Goal: Task Accomplishment & Management: Complete application form

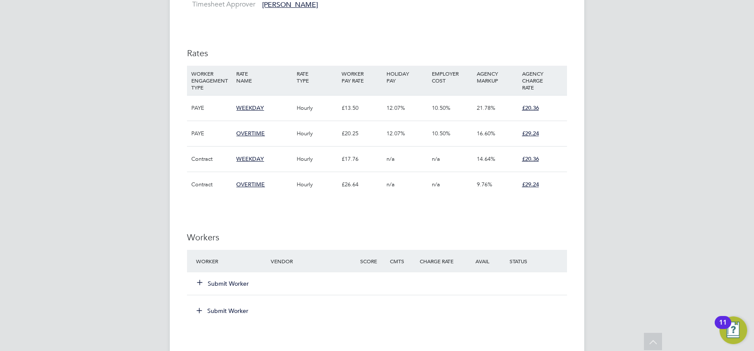
scroll to position [436, 0]
click at [243, 281] on button "Submit Worker" at bounding box center [223, 281] width 52 height 9
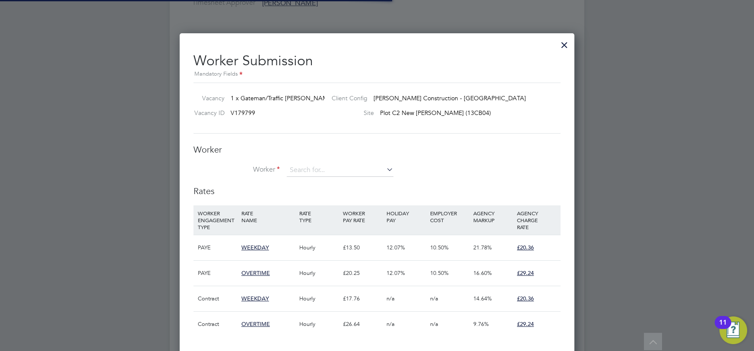
scroll to position [25, 58]
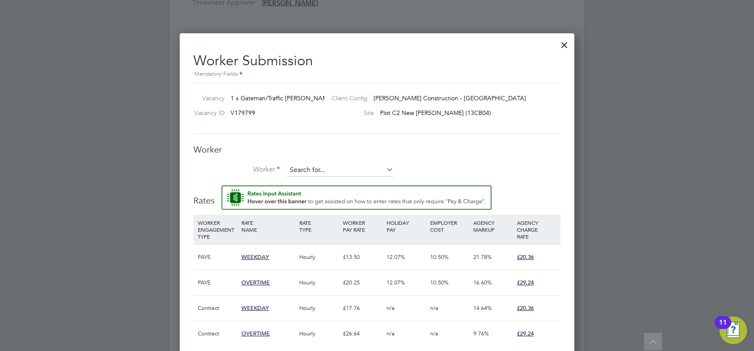
click at [310, 165] on input at bounding box center [340, 170] width 107 height 13
click at [313, 194] on li "+ Add new" at bounding box center [340, 193] width 107 height 12
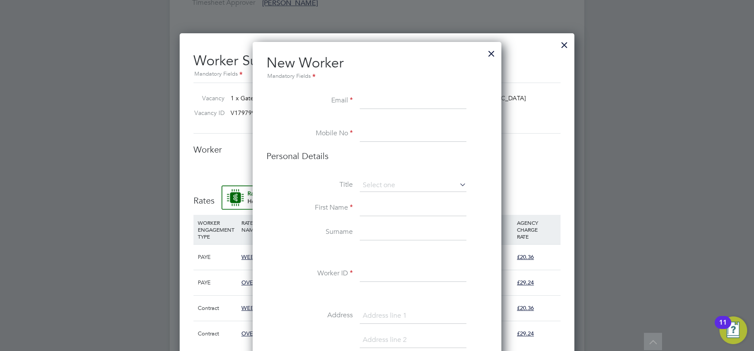
paste input "[EMAIL_ADDRESS][DOMAIN_NAME]"
type input "[EMAIL_ADDRESS][DOMAIN_NAME]"
click at [401, 125] on li at bounding box center [376, 121] width 221 height 9
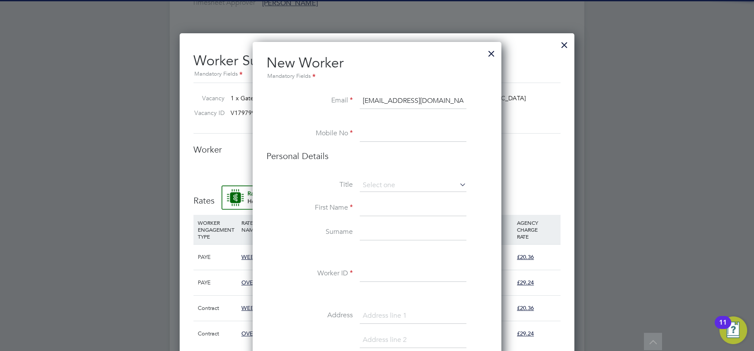
click at [389, 139] on input at bounding box center [413, 134] width 107 height 16
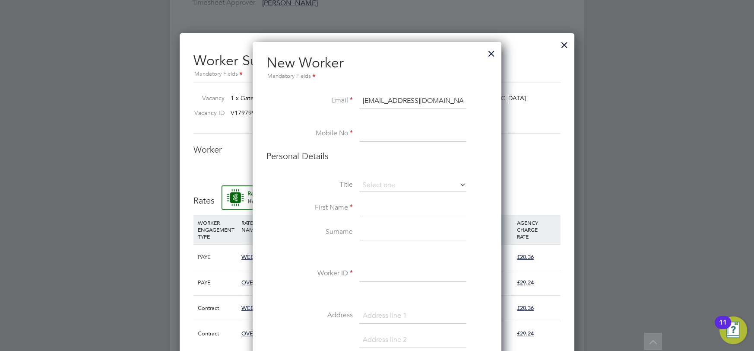
paste input "07401 797082"
type input "07401 797082"
click at [369, 209] on input at bounding box center [413, 208] width 107 height 16
click at [366, 226] on input at bounding box center [413, 233] width 107 height 16
type input "Kiros"
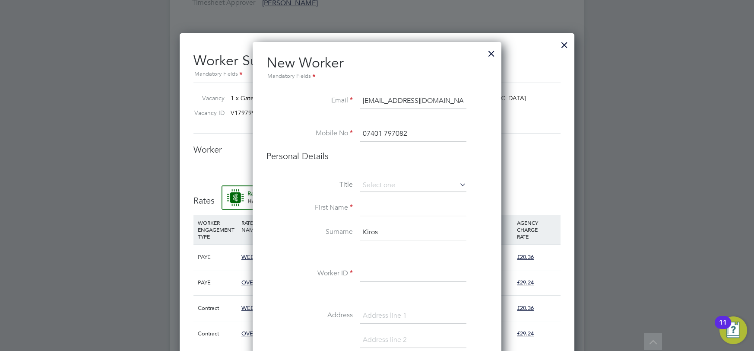
click at [383, 211] on input at bounding box center [413, 208] width 107 height 16
type input "[PERSON_NAME]"
click at [369, 273] on input at bounding box center [413, 274] width 107 height 16
paste input "C-004627500"
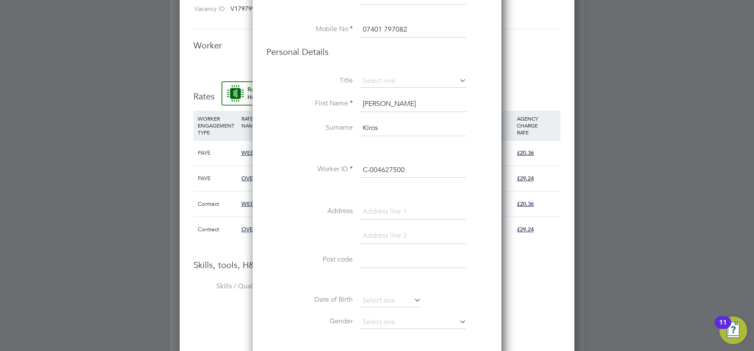
scroll to position [541, 0]
type input "C-004627500"
click at [753, 184] on div at bounding box center [377, 175] width 754 height 351
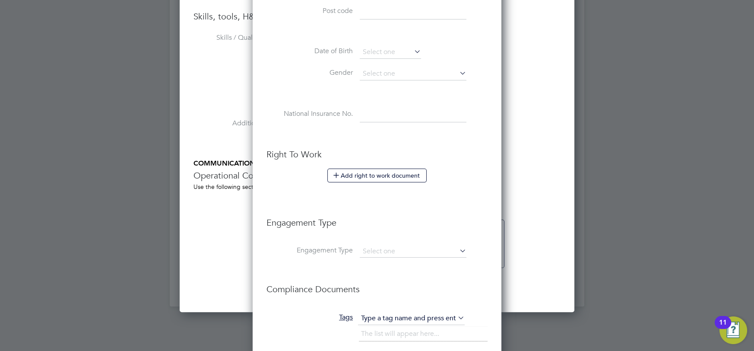
scroll to position [894, 0]
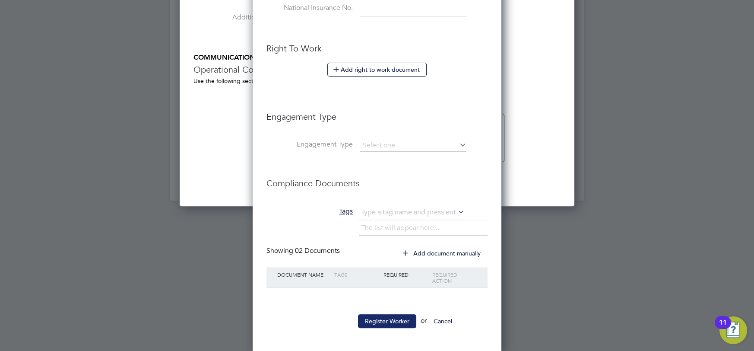
click at [393, 315] on button "Register Worker" at bounding box center [387, 321] width 58 height 14
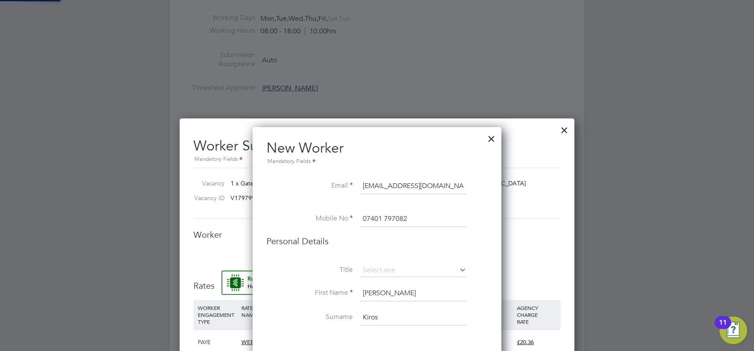
scroll to position [0, 0]
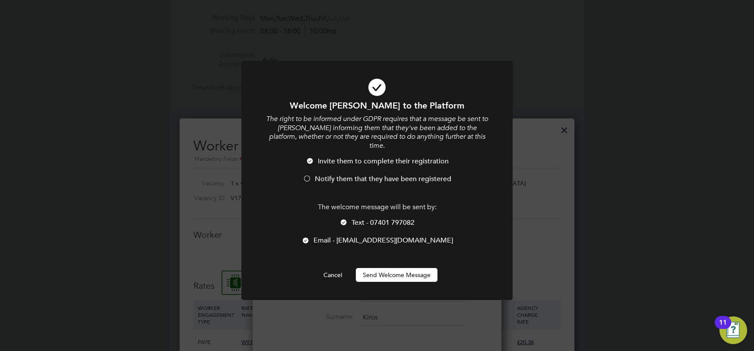
click at [399, 268] on button "Send Welcome Message" at bounding box center [397, 275] width 82 height 14
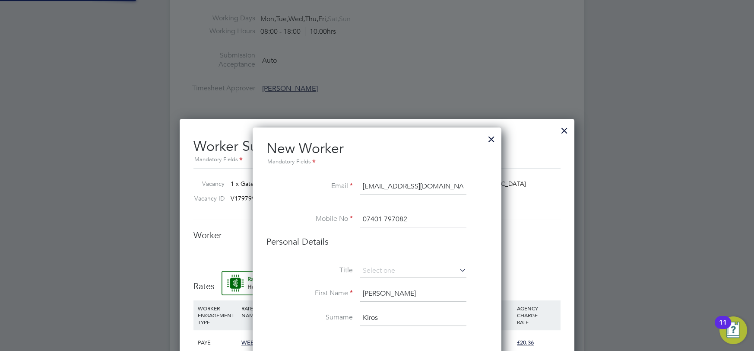
type input "[PERSON_NAME] (C-004627500)"
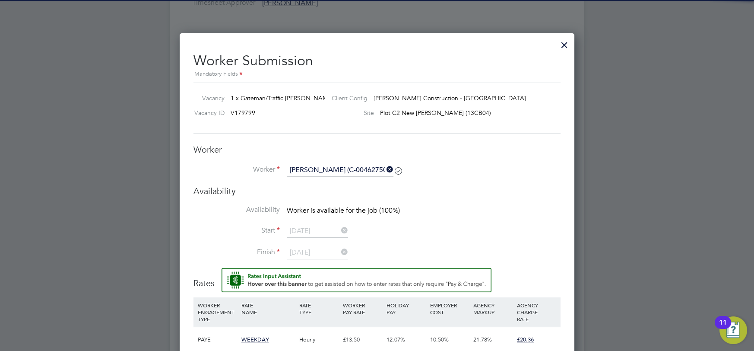
scroll to position [481, 0]
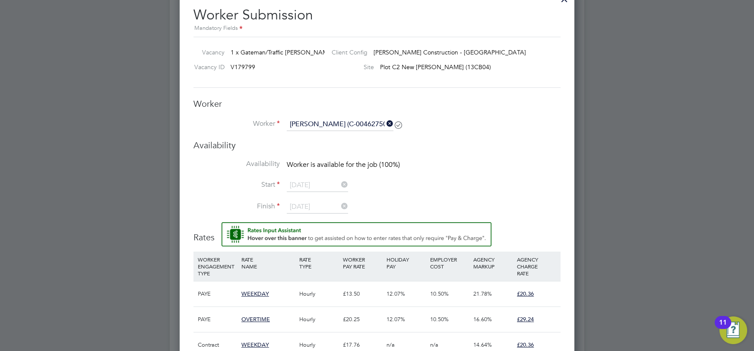
click at [385, 126] on icon at bounding box center [385, 123] width 0 height 12
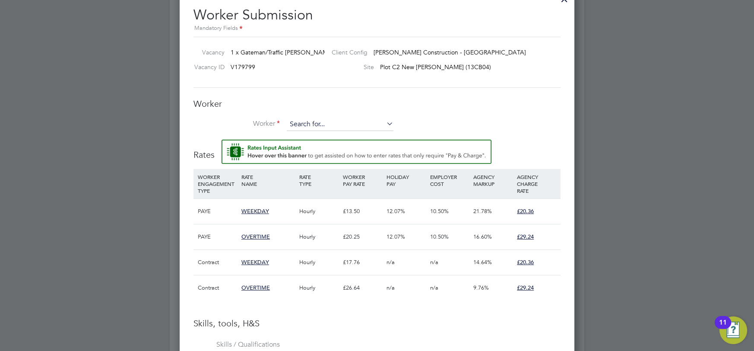
click at [360, 129] on input at bounding box center [340, 124] width 107 height 13
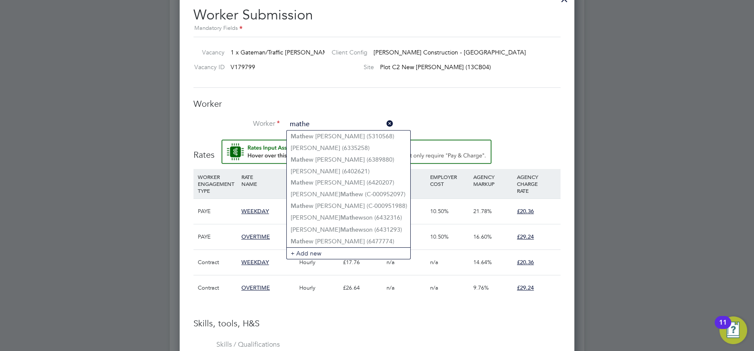
type input "mathe"
click at [412, 60] on div "Vacancy 1 x Gateman/Traffic [PERSON_NAME] 2025 Client Config [PERSON_NAME] Cons…" at bounding box center [377, 62] width 374 height 29
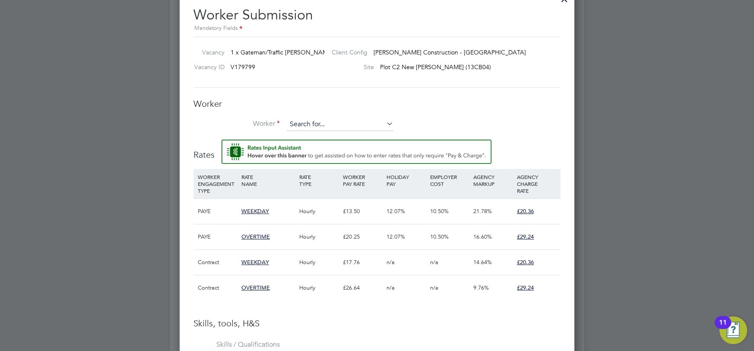
click at [329, 122] on input at bounding box center [340, 124] width 107 height 13
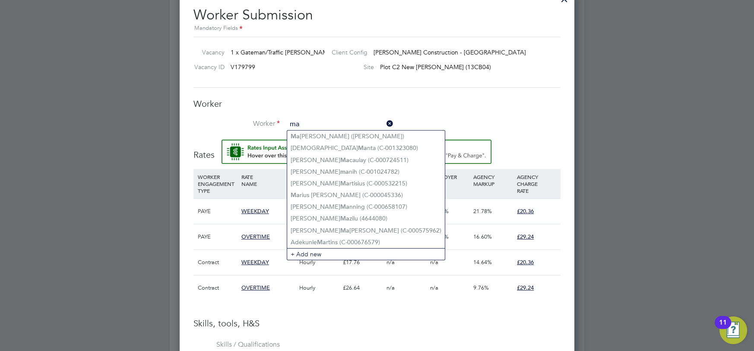
type input "ma"
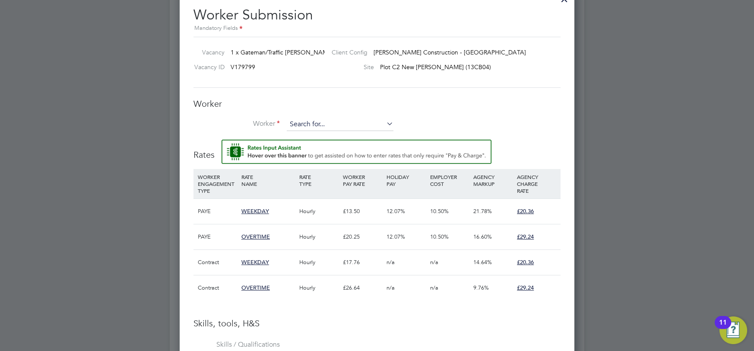
click at [321, 130] on input at bounding box center [340, 124] width 107 height 13
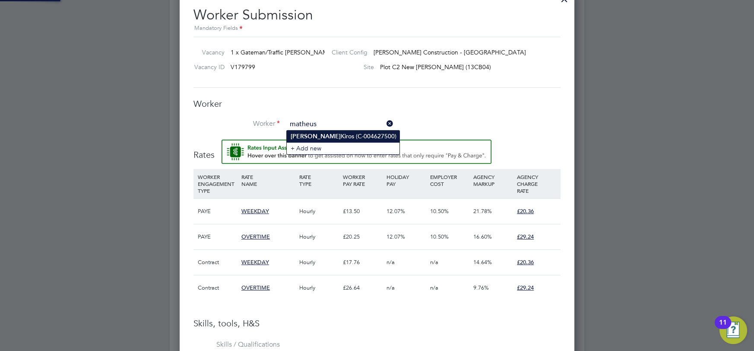
click at [321, 139] on li "[PERSON_NAME] (C-004627500)" at bounding box center [343, 136] width 113 height 12
type input "[PERSON_NAME] (C-004627500)"
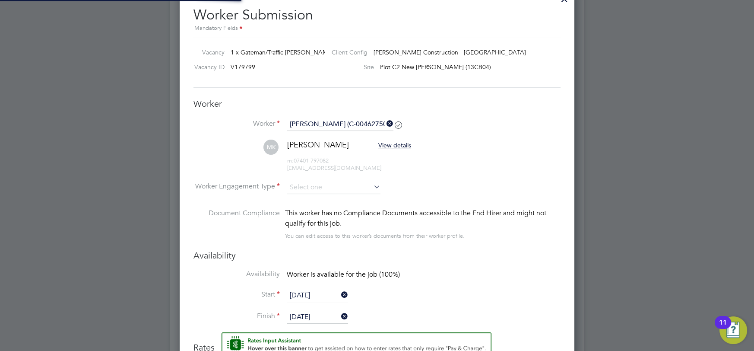
scroll to position [822, 395]
click at [329, 184] on input at bounding box center [334, 187] width 94 height 13
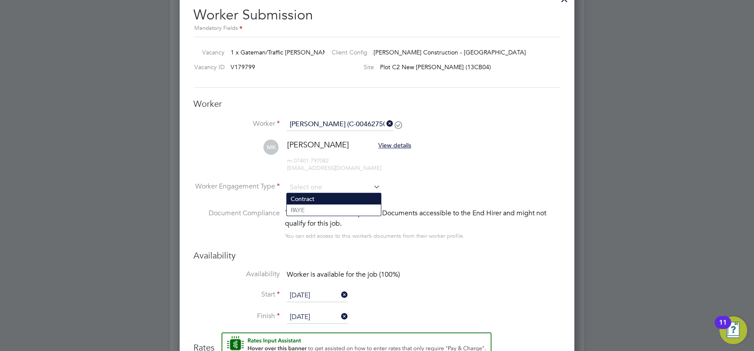
click at [326, 200] on li "Contract" at bounding box center [334, 198] width 94 height 11
type input "Contract"
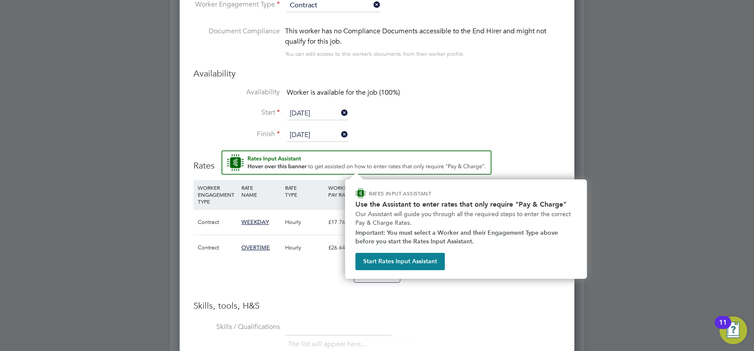
scroll to position [665, 0]
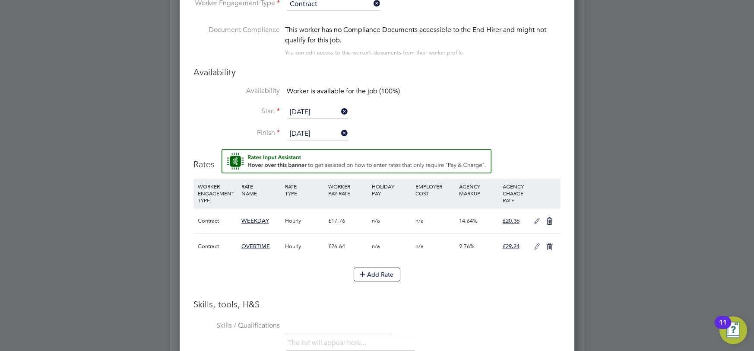
click at [538, 219] on icon at bounding box center [537, 221] width 11 height 7
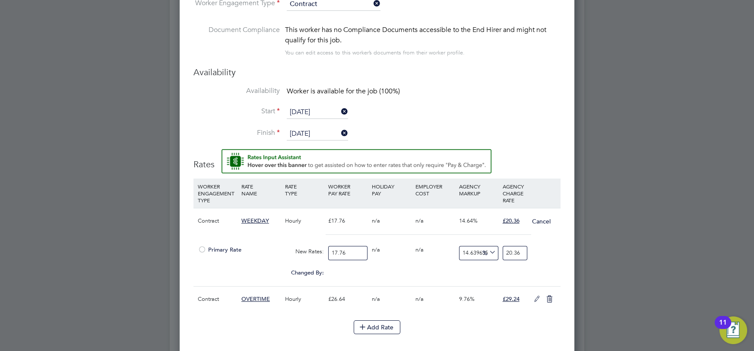
scroll to position [4, 4]
click at [240, 249] on span "Primary Rate" at bounding box center [220, 249] width 44 height 7
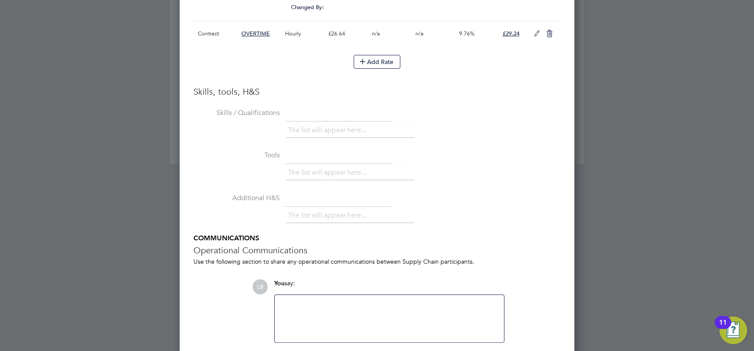
scroll to position [963, 0]
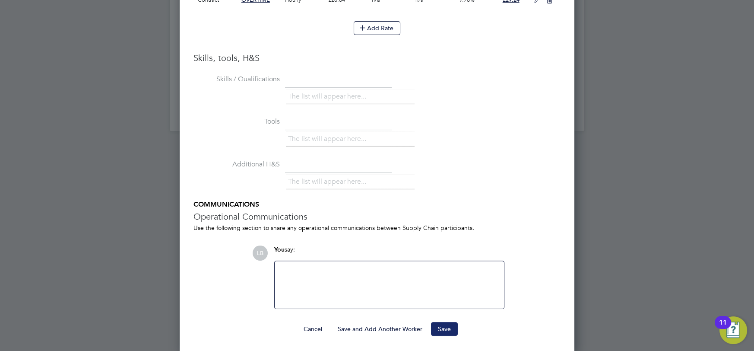
click at [451, 328] on button "Save" at bounding box center [444, 329] width 27 height 14
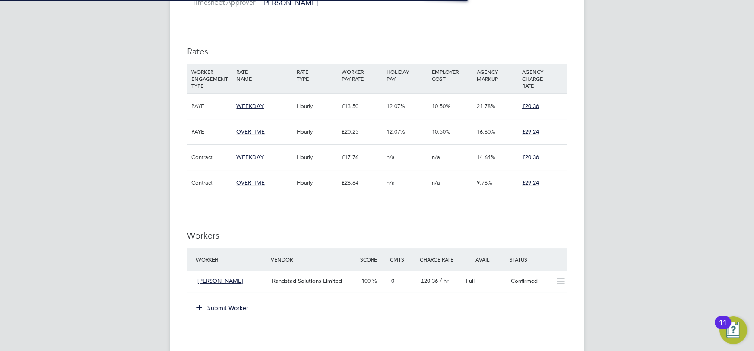
scroll to position [4, 4]
click at [539, 281] on div "Confirmed" at bounding box center [529, 281] width 45 height 14
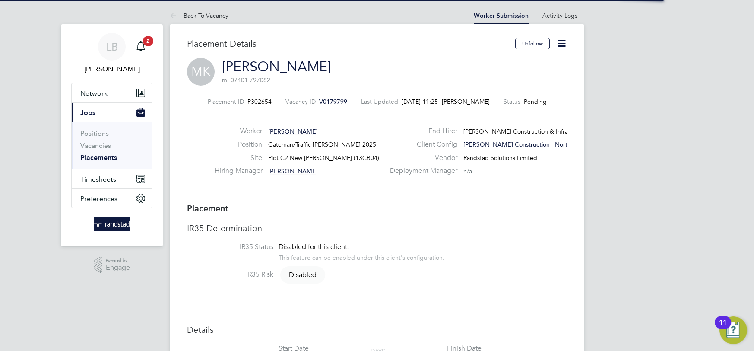
click at [560, 43] on icon at bounding box center [561, 43] width 11 height 11
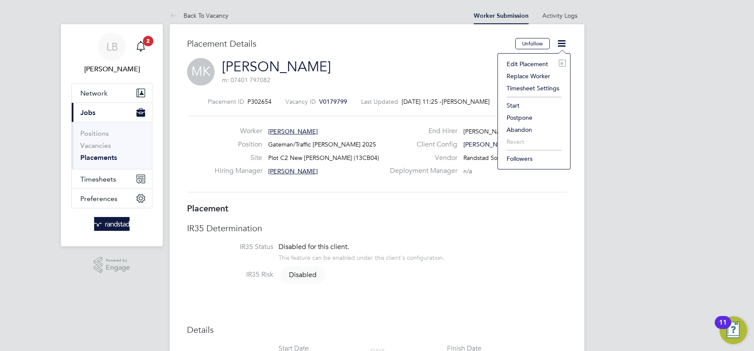
click at [531, 107] on li "Start" at bounding box center [533, 105] width 63 height 12
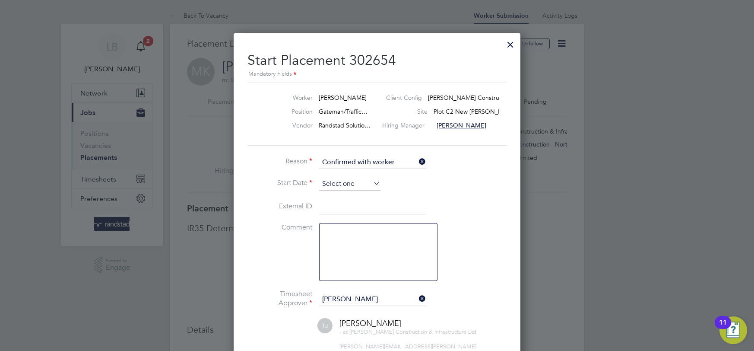
click at [364, 184] on input at bounding box center [349, 183] width 61 height 13
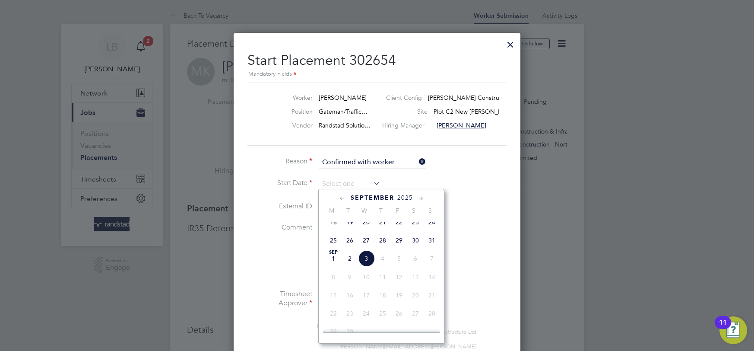
click at [333, 266] on span "[DATE]" at bounding box center [333, 258] width 16 height 16
type input "[DATE]"
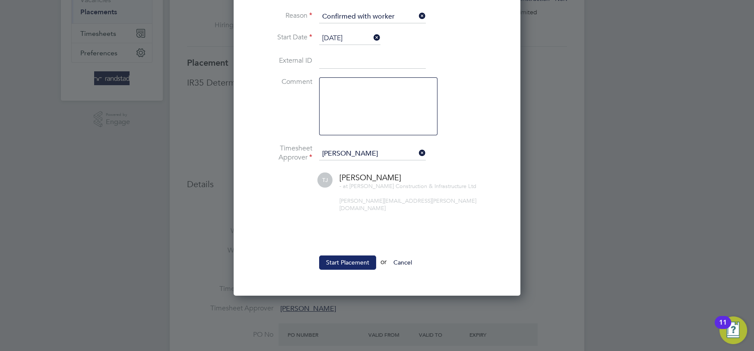
click at [352, 255] on button "Start Placement" at bounding box center [347, 262] width 57 height 14
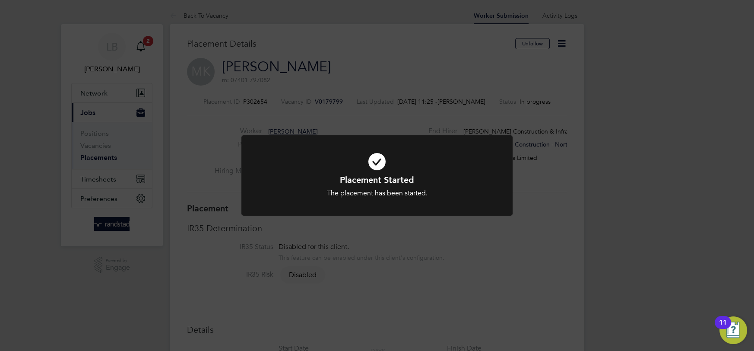
click at [145, 50] on div "Placement Started The placement has been started. Cancel Okay" at bounding box center [377, 175] width 754 height 351
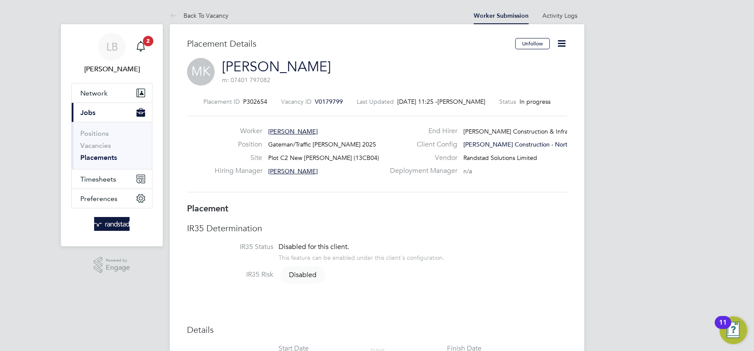
click at [145, 50] on icon "Main navigation" at bounding box center [141, 46] width 10 height 10
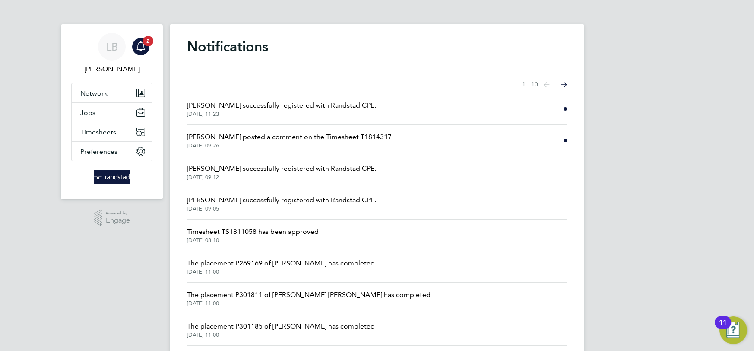
click at [269, 132] on span "[PERSON_NAME] posted a comment on the Timesheet T1814317" at bounding box center [289, 137] width 205 height 10
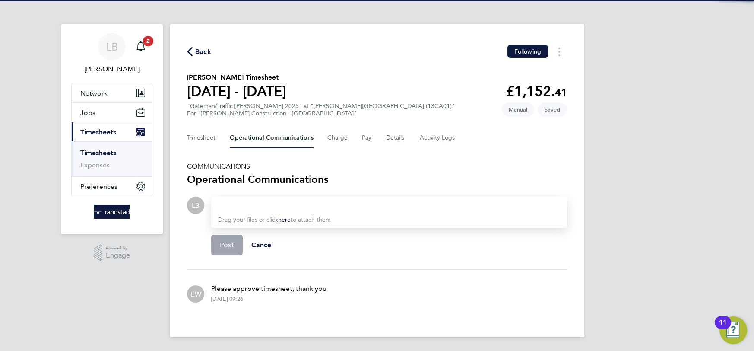
click at [191, 51] on icon "button" at bounding box center [190, 51] width 6 height 9
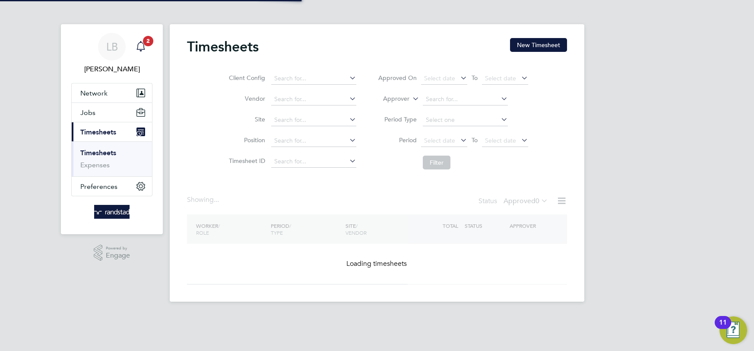
click at [146, 47] on div "Main navigation" at bounding box center [140, 46] width 17 height 17
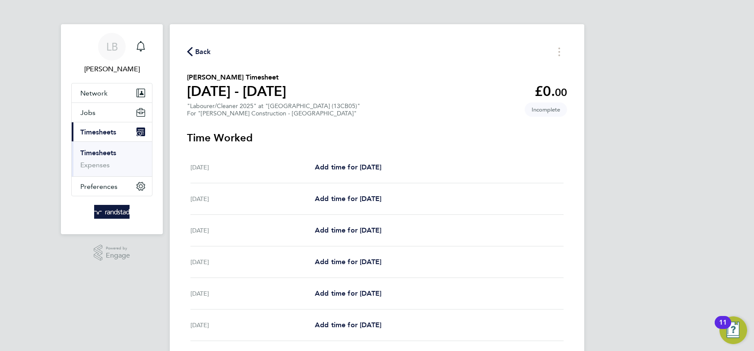
scroll to position [40, 0]
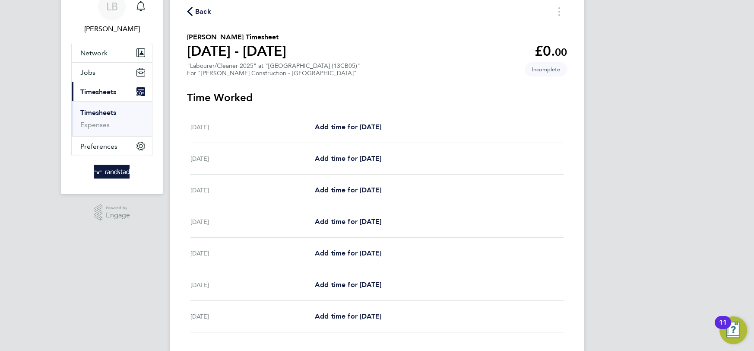
click at [206, 11] on span "Back" at bounding box center [203, 11] width 16 height 10
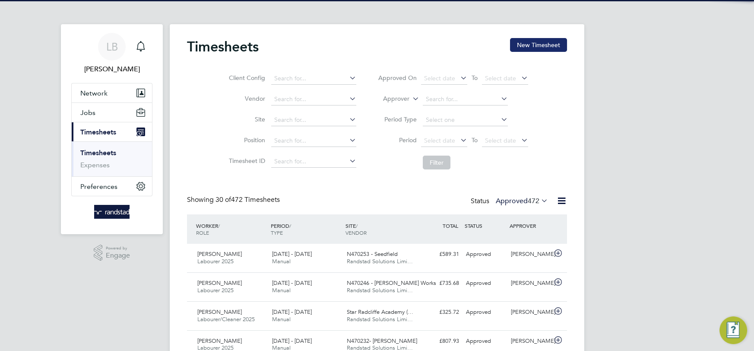
click at [548, 47] on button "New Timesheet" at bounding box center [538, 45] width 57 height 14
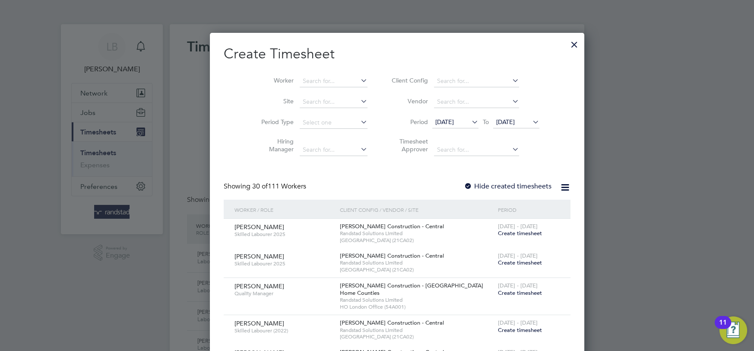
click at [567, 45] on div at bounding box center [575, 43] width 16 height 16
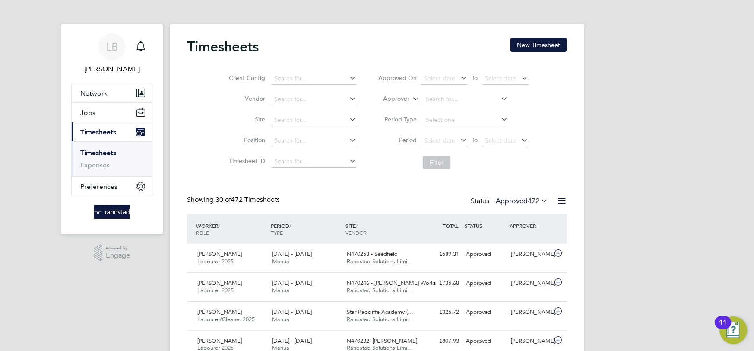
click at [142, 40] on div "Main navigation" at bounding box center [140, 46] width 17 height 17
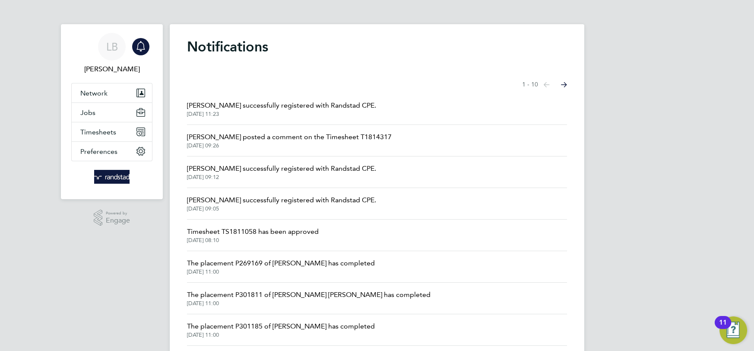
click at [261, 175] on span "[DATE] 09:12" at bounding box center [281, 177] width 189 height 7
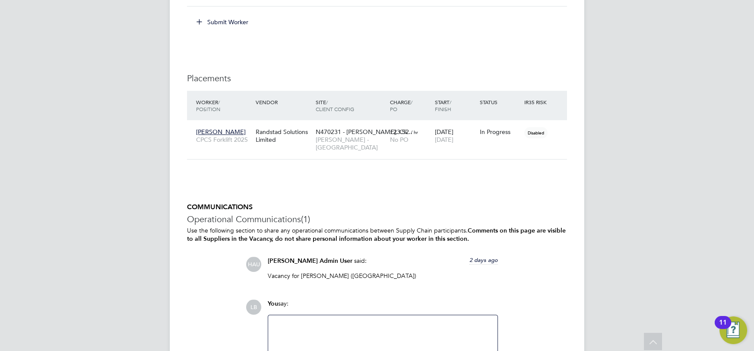
scroll to position [887, 0]
click at [358, 143] on div "N470231 - Whalley, Cli… Lovell - North West" at bounding box center [350, 140] width 75 height 32
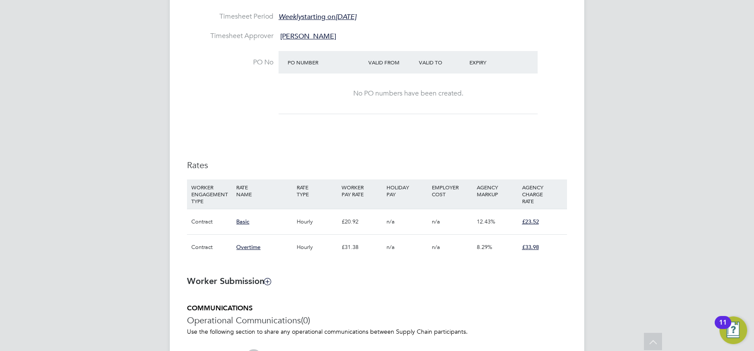
scroll to position [426, 0]
